Goal: Task Accomplishment & Management: Use online tool/utility

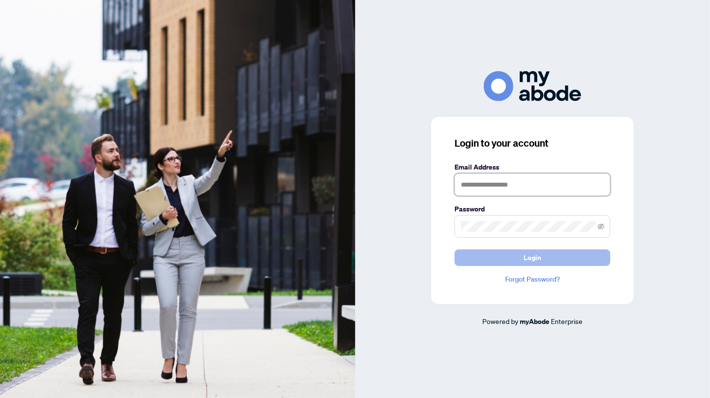
type input "**********"
click at [552, 259] on button "Login" at bounding box center [532, 257] width 156 height 17
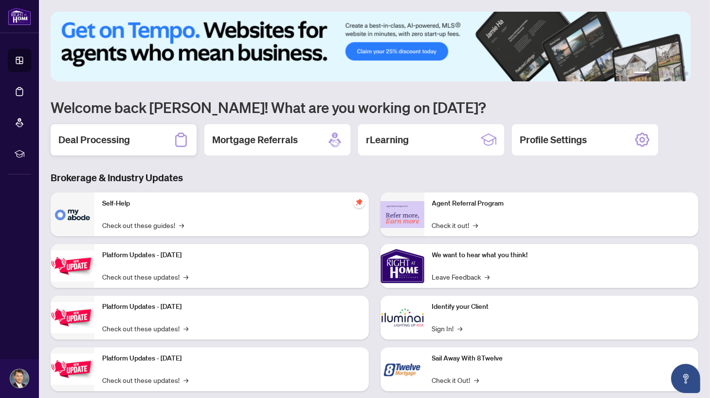
click at [136, 128] on div "Deal Processing" at bounding box center [124, 139] width 146 height 31
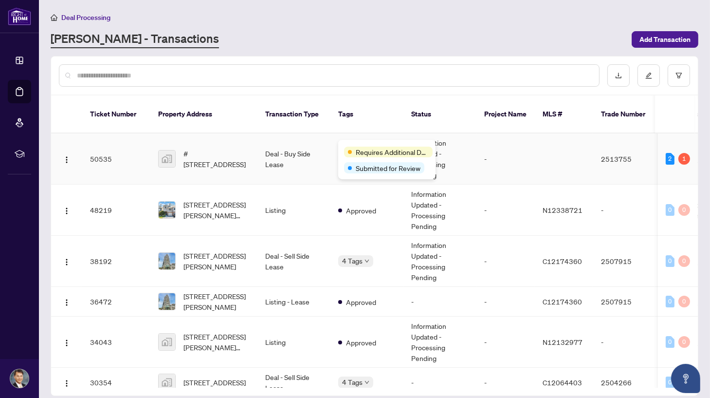
click at [368, 147] on span "Requires Additional Docs" at bounding box center [392, 151] width 73 height 11
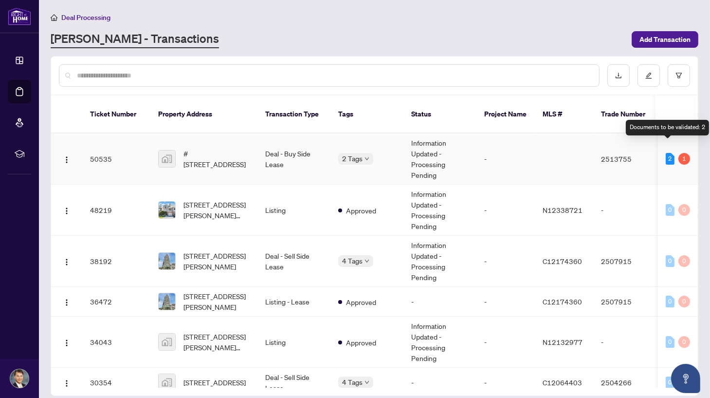
click at [666, 153] on div "2" at bounding box center [670, 159] width 9 height 12
click at [67, 156] on img "button" at bounding box center [67, 160] width 8 height 8
click at [279, 144] on td "Deal - Buy Side Lease" at bounding box center [293, 158] width 73 height 51
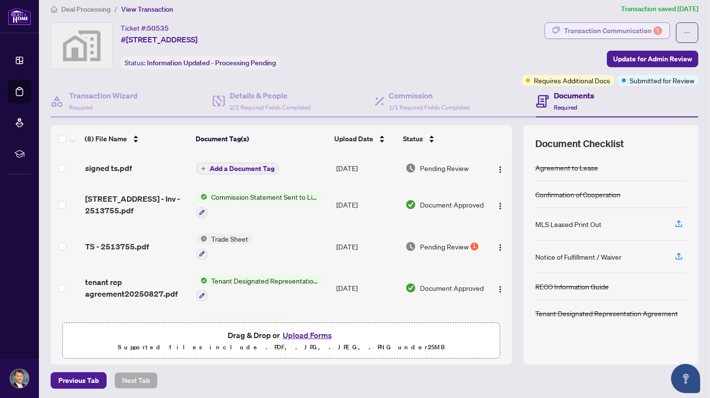
click at [593, 25] on div "Transaction Communication 1" at bounding box center [613, 31] width 98 height 16
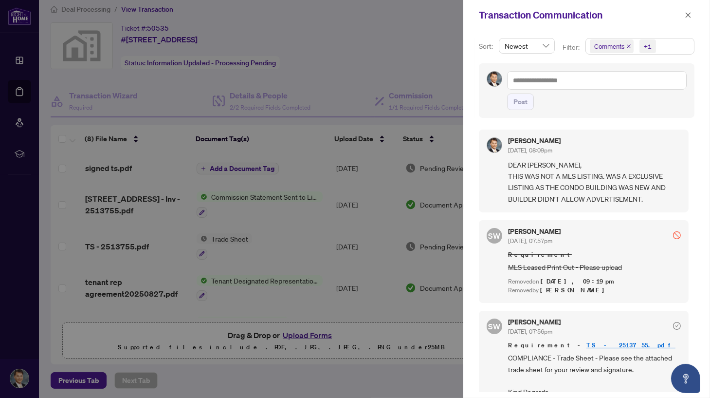
click at [394, 55] on div at bounding box center [355, 199] width 710 height 398
